Goal: Transaction & Acquisition: Subscribe to service/newsletter

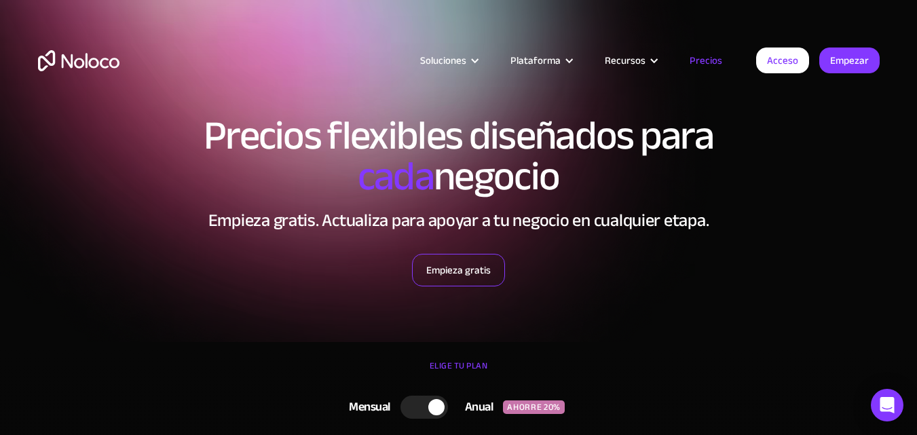
click at [467, 259] on link "Empieza gratis" at bounding box center [458, 270] width 93 height 33
drag, startPoint x: 421, startPoint y: 28, endPoint x: 394, endPoint y: 12, distance: 31.1
click at [394, 12] on div "Soluciones Casos de uso Tipos de negocios Gestión de proyectos Realice un segui…" at bounding box center [458, 64] width 917 height 128
click at [394, 11] on div "Soluciones Casos de uso Tipos de negocios Gestión de proyectos Realice un segui…" at bounding box center [458, 64] width 917 height 128
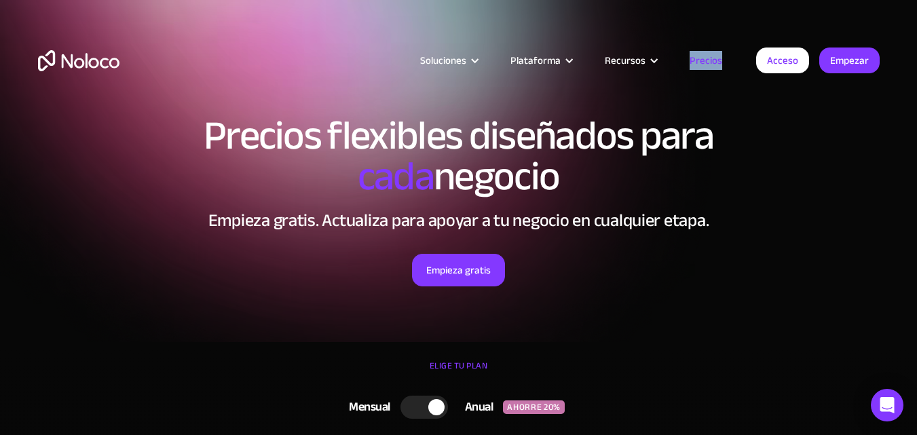
click at [394, 11] on div "Soluciones Casos de uso Tipos de negocios Gestión de proyectos Realice un segui…" at bounding box center [458, 64] width 917 height 128
drag, startPoint x: 394, startPoint y: 11, endPoint x: 214, endPoint y: 113, distance: 207.2
click at [214, 113] on div "Soluciones Casos de uso Tipos de negocios Gestión de proyectos Realice un segui…" at bounding box center [458, 64] width 917 height 128
